Goal: Task Accomplishment & Management: Complete application form

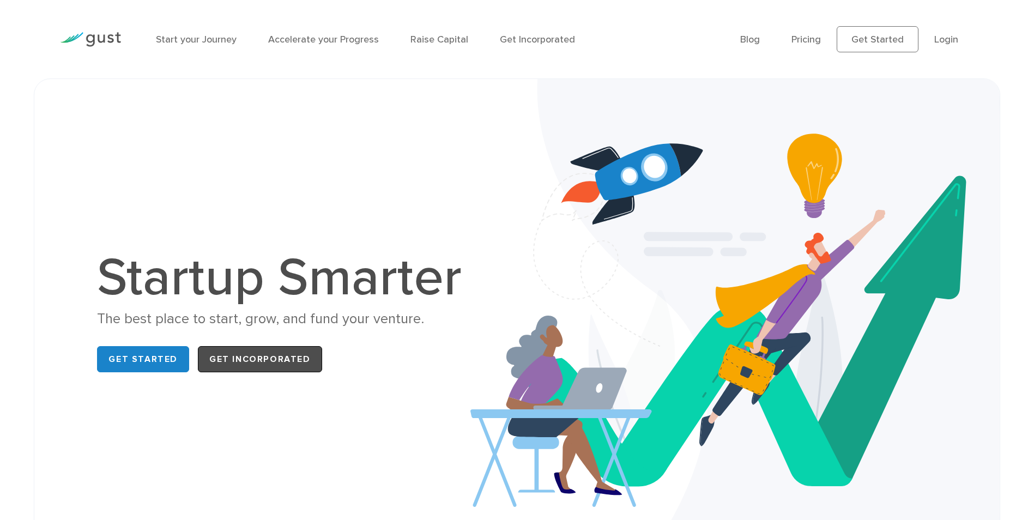
click at [273, 365] on link "Get Incorporated" at bounding box center [260, 359] width 124 height 26
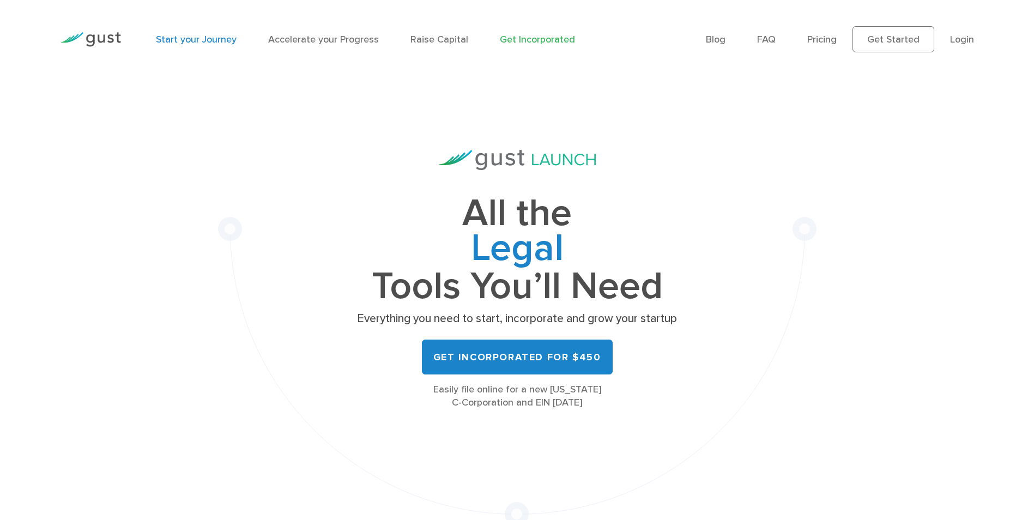
click at [204, 40] on link "Start your Journey" at bounding box center [196, 39] width 81 height 11
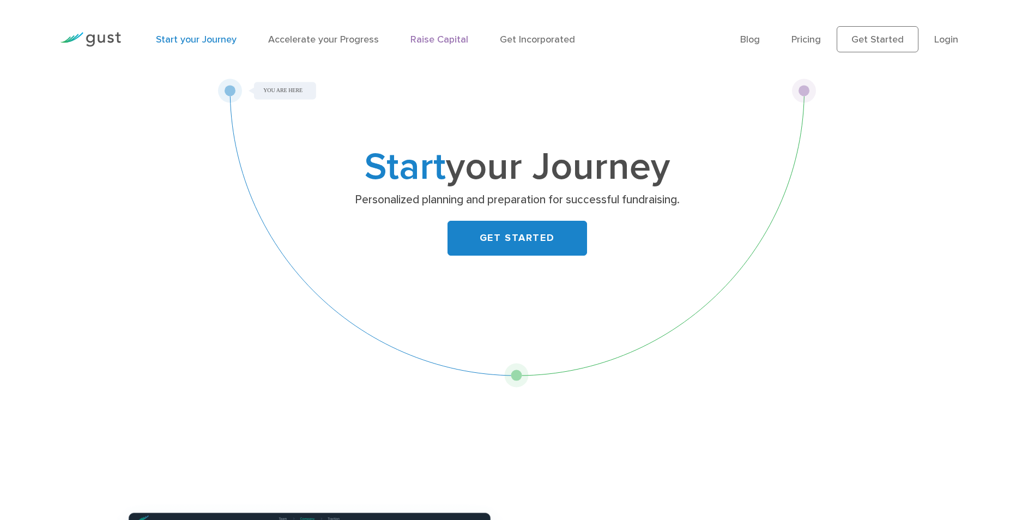
click at [431, 40] on link "Raise Capital" at bounding box center [440, 39] width 58 height 11
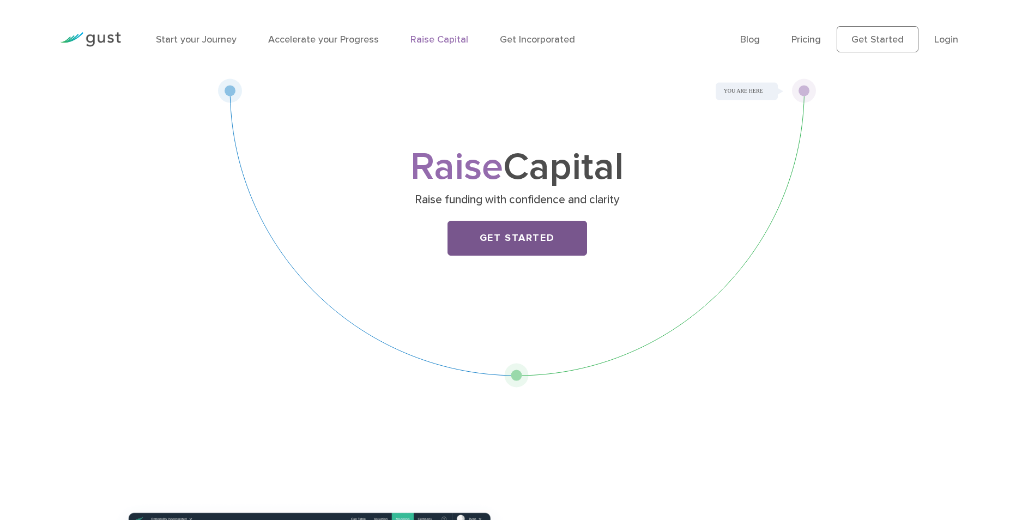
click at [487, 222] on link "Get Started" at bounding box center [518, 238] width 140 height 35
